Goal: Task Accomplishment & Management: Use online tool/utility

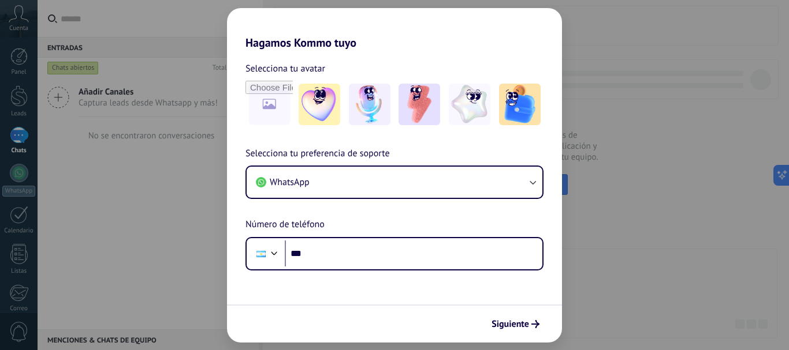
click at [614, 272] on div "Hagamos Kommo tuyo Selecciona tu avatar Selecciona tu preferencia de soporte Wh…" at bounding box center [394, 175] width 789 height 350
click at [502, 326] on span "Siguiente" at bounding box center [510, 324] width 38 height 8
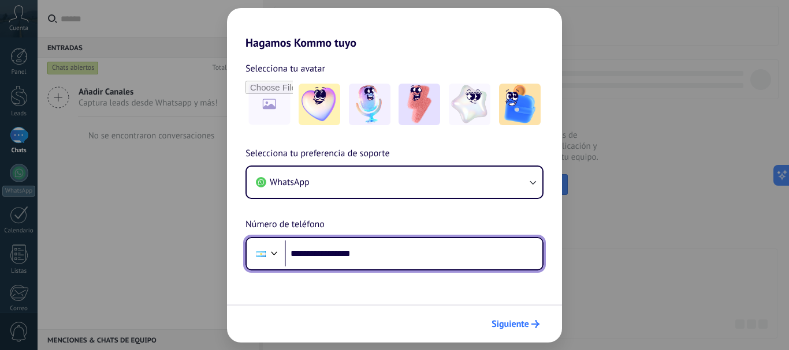
type input "**********"
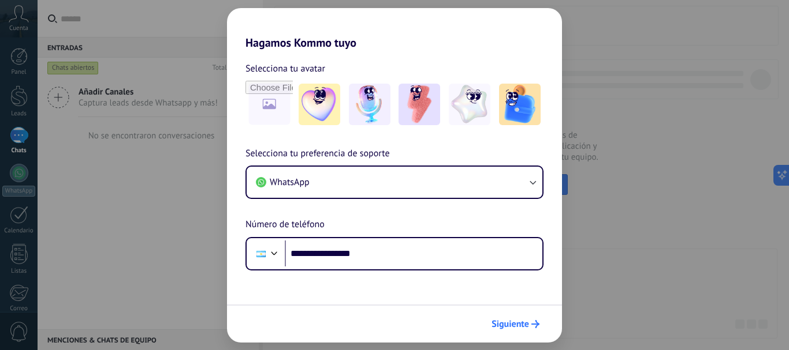
click at [506, 323] on span "Siguiente" at bounding box center [510, 324] width 38 height 8
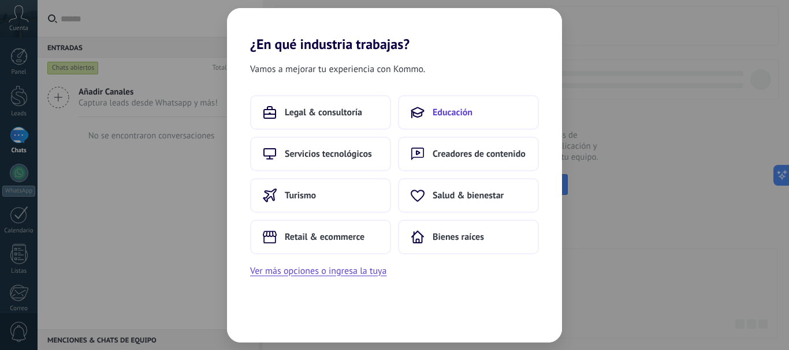
click at [477, 111] on button "Educación" at bounding box center [468, 112] width 141 height 35
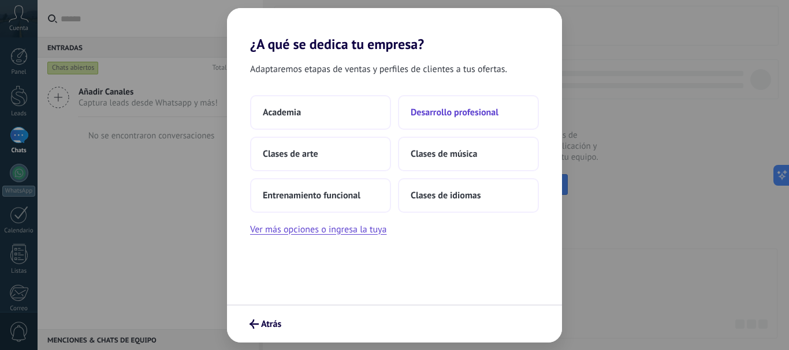
click at [432, 108] on span "Desarrollo profesional" at bounding box center [454, 113] width 88 height 12
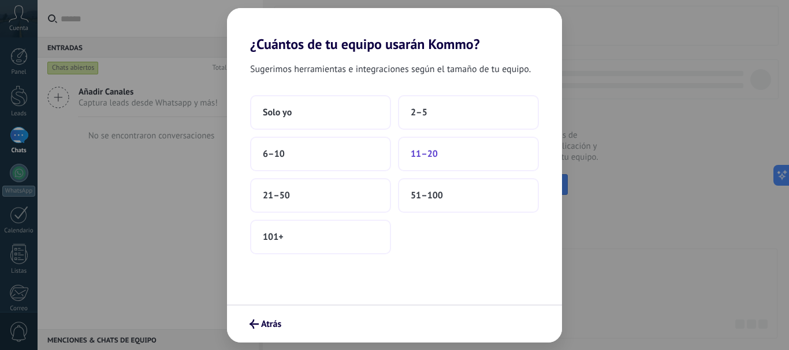
click at [432, 155] on span "11–20" at bounding box center [423, 154] width 27 height 12
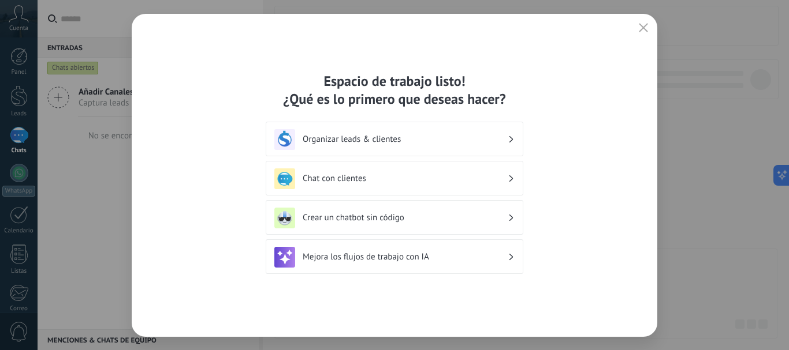
click at [645, 29] on icon "button" at bounding box center [642, 27] width 9 height 9
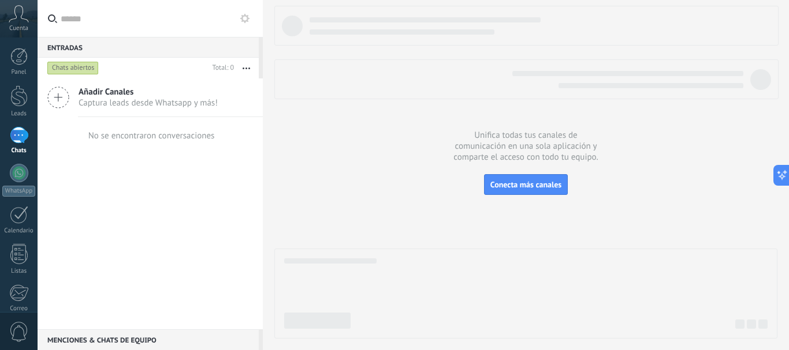
scroll to position [130, 0]
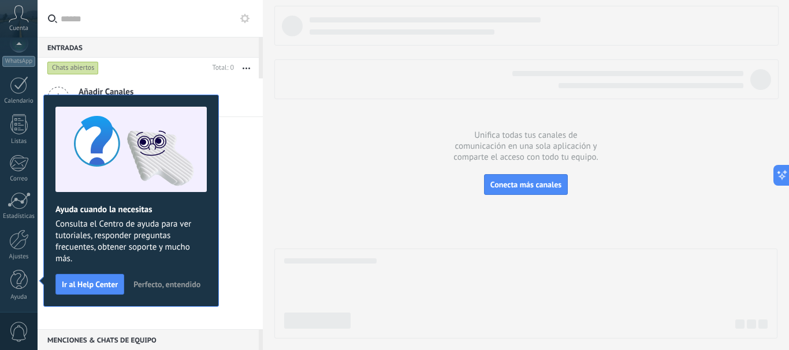
click at [160, 278] on button "Perfecto, entendido" at bounding box center [166, 284] width 77 height 17
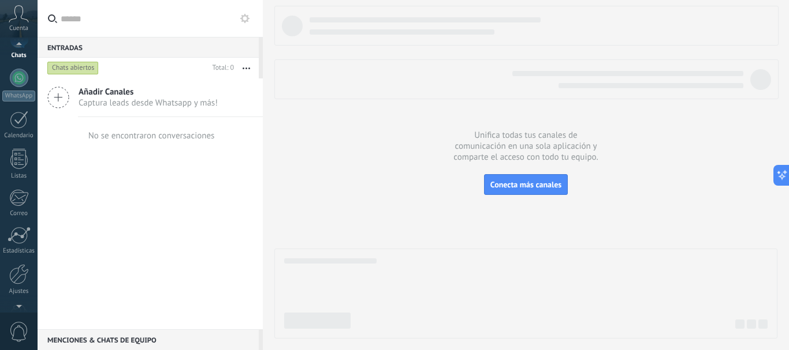
scroll to position [76, 0]
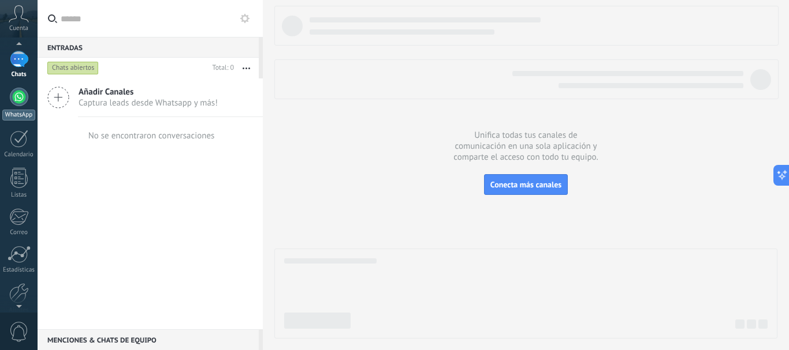
click at [21, 98] on div at bounding box center [19, 97] width 18 height 18
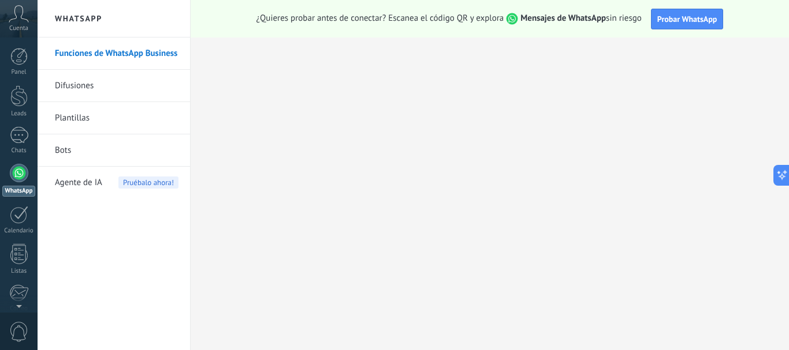
click at [62, 148] on link "Bots" at bounding box center [117, 150] width 124 height 32
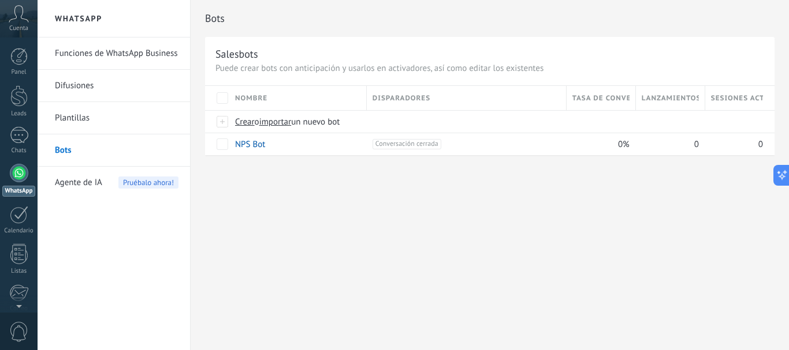
click at [105, 122] on link "Plantillas" at bounding box center [117, 118] width 124 height 32
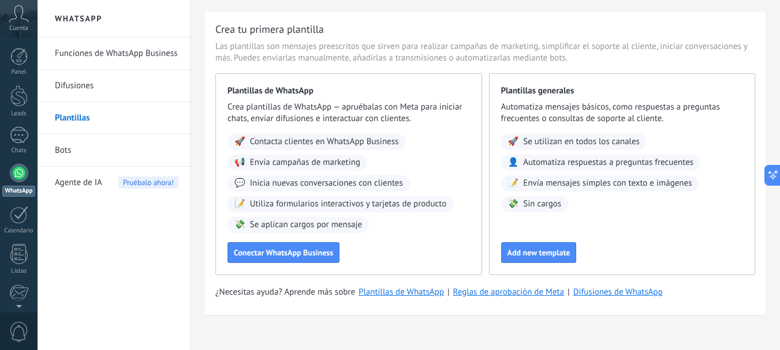
scroll to position [39, 0]
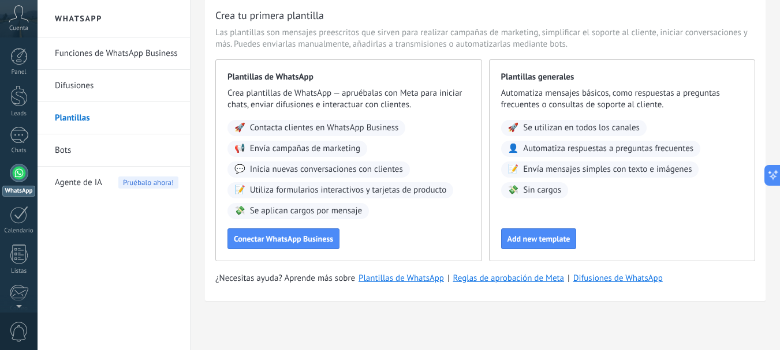
click at [74, 150] on link "Bots" at bounding box center [117, 150] width 124 height 32
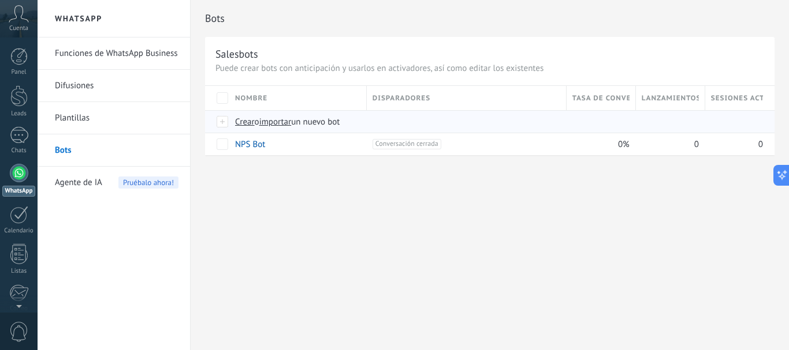
click at [248, 125] on span "Crear" at bounding box center [245, 122] width 20 height 11
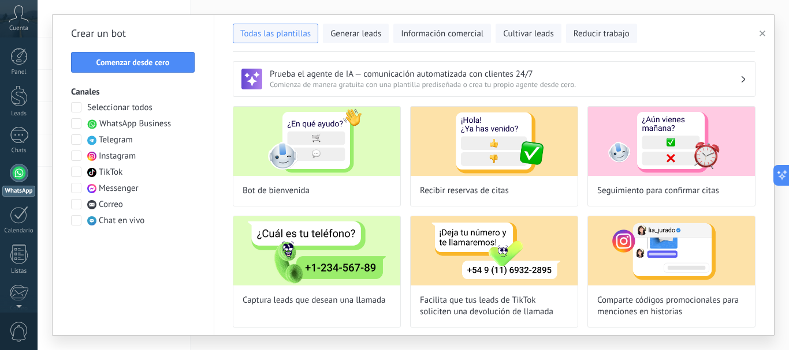
click at [150, 127] on span "WhatsApp Business" at bounding box center [135, 124] width 72 height 12
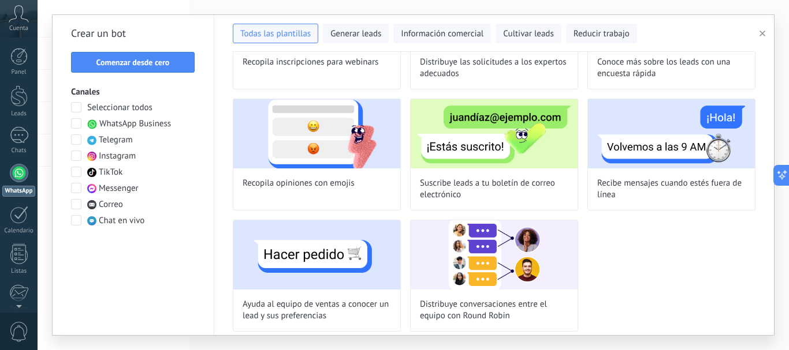
scroll to position [365, 0]
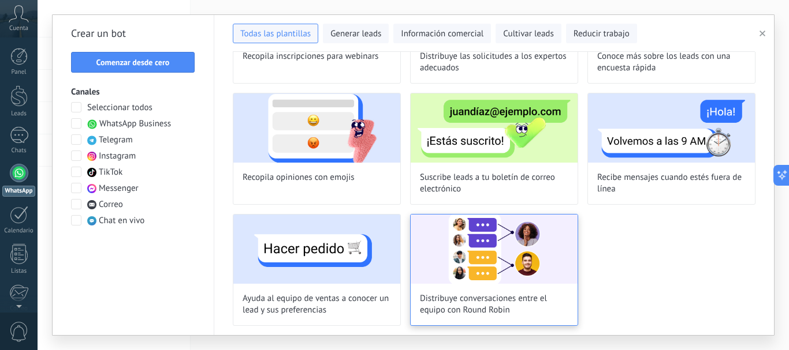
click at [455, 240] on img at bounding box center [493, 249] width 167 height 69
type input "**********"
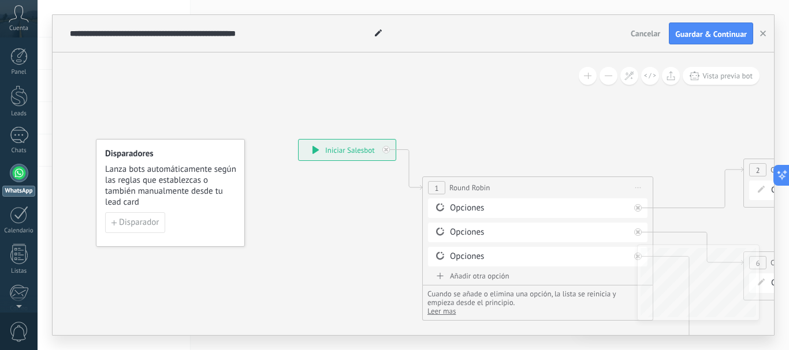
click at [350, 151] on div "**********" at bounding box center [346, 150] width 97 height 21
click at [456, 204] on div "Opciones" at bounding box center [540, 209] width 180 height 12
click at [626, 209] on div "Borrar" at bounding box center [625, 208] width 13 height 17
click at [458, 261] on div "Opciones" at bounding box center [540, 257] width 180 height 12
click at [468, 211] on div "Opciones" at bounding box center [540, 209] width 180 height 12
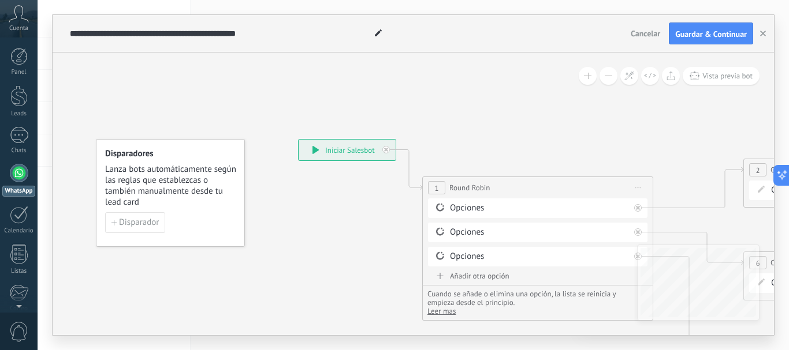
click at [468, 276] on div "Añadir otra opción" at bounding box center [537, 276] width 219 height 10
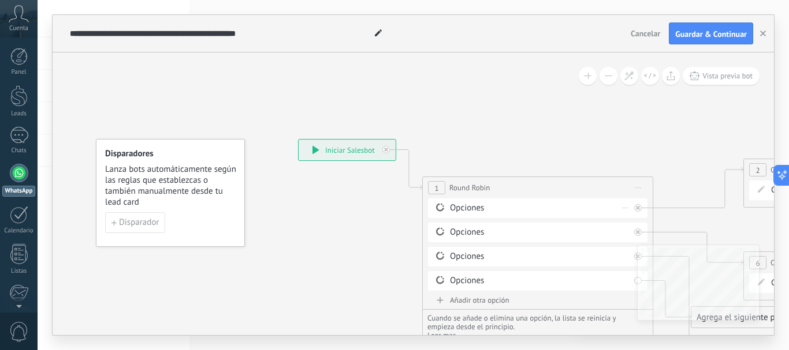
click at [451, 205] on div "Opciones" at bounding box center [540, 209] width 180 height 12
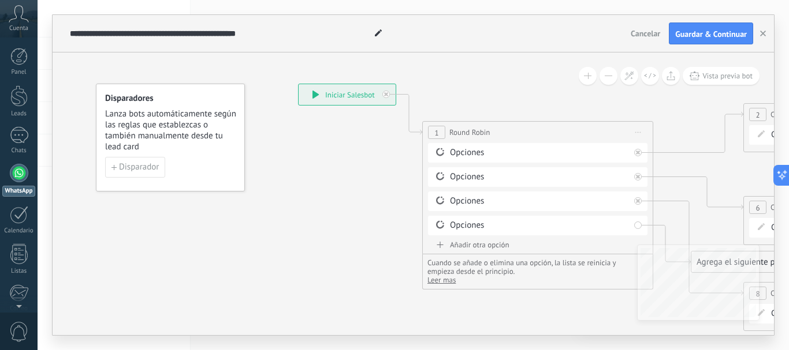
click at [516, 271] on span "Cuando se añade o elimina una opción, la lista se reinicia y empieza desde el p…" at bounding box center [522, 267] width 190 height 17
click at [446, 227] on span at bounding box center [440, 224] width 20 height 9
click at [439, 151] on icon at bounding box center [440, 152] width 10 height 11
click at [465, 152] on div "Opciones" at bounding box center [540, 153] width 180 height 12
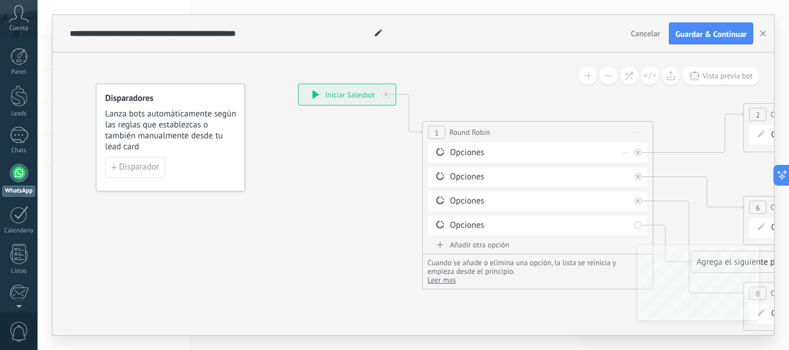
click at [622, 154] on div "Borrar" at bounding box center [625, 152] width 13 height 17
click at [595, 159] on div "Opciones [GEOGRAPHIC_DATA]" at bounding box center [537, 153] width 219 height 20
click at [133, 169] on span "Disparador" at bounding box center [139, 167] width 40 height 8
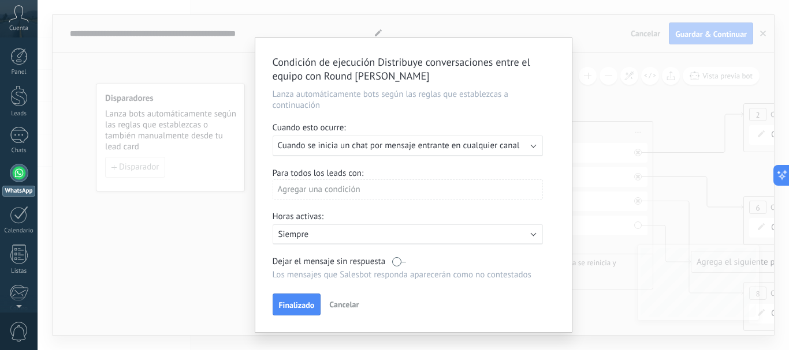
click at [350, 195] on div "Agregar una condición" at bounding box center [407, 190] width 270 height 20
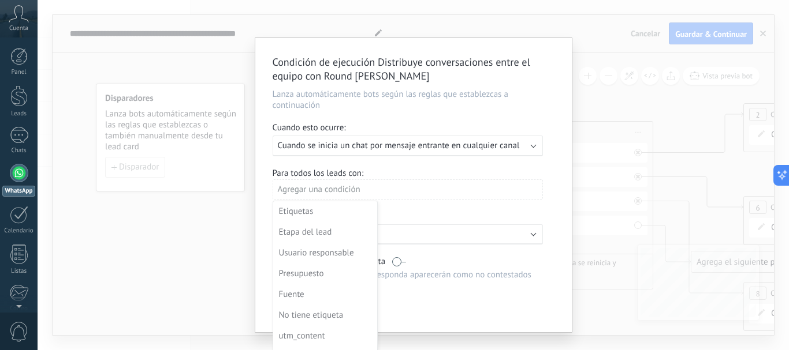
click at [350, 195] on div at bounding box center [413, 185] width 316 height 294
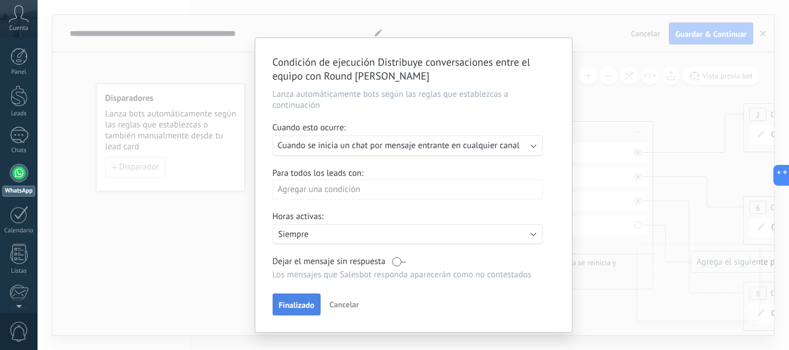
click at [299, 302] on span "Finalizado" at bounding box center [297, 305] width 36 height 8
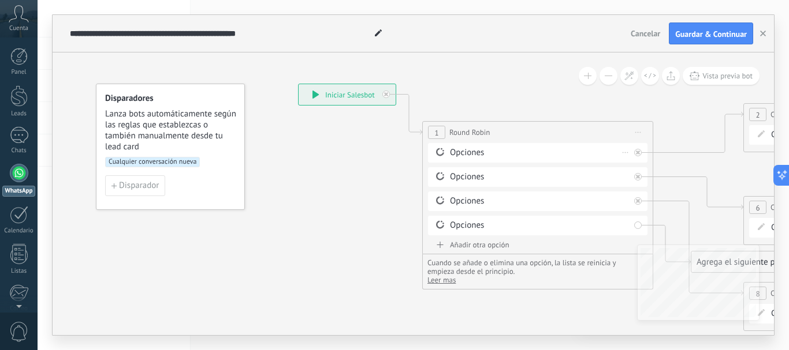
click at [459, 145] on div "Opciones [GEOGRAPHIC_DATA]" at bounding box center [537, 153] width 219 height 20
click at [458, 151] on div "Opciones" at bounding box center [540, 153] width 180 height 12
click at [459, 155] on div "Opciones" at bounding box center [540, 153] width 180 height 12
click at [341, 98] on div "**********" at bounding box center [346, 94] width 97 height 21
drag, startPoint x: 470, startPoint y: 154, endPoint x: 472, endPoint y: 147, distance: 6.5
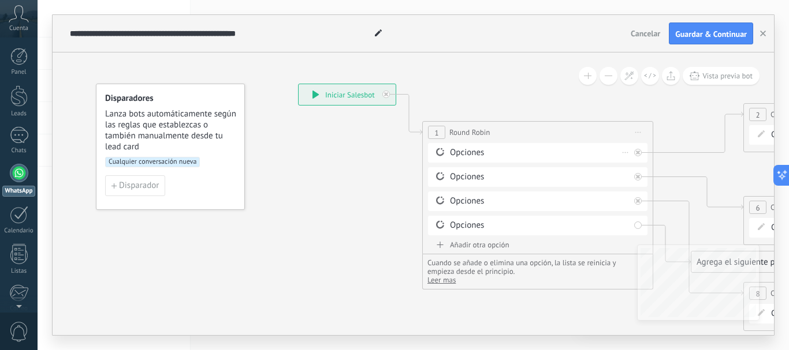
click at [472, 150] on div "Opciones" at bounding box center [540, 153] width 180 height 12
